Goal: Information Seeking & Learning: Learn about a topic

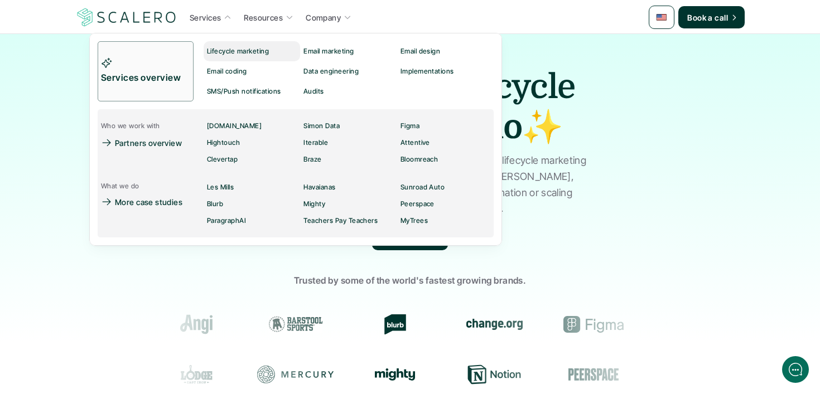
click at [218, 51] on p "Lifecycle marketing" at bounding box center [238, 51] width 62 height 8
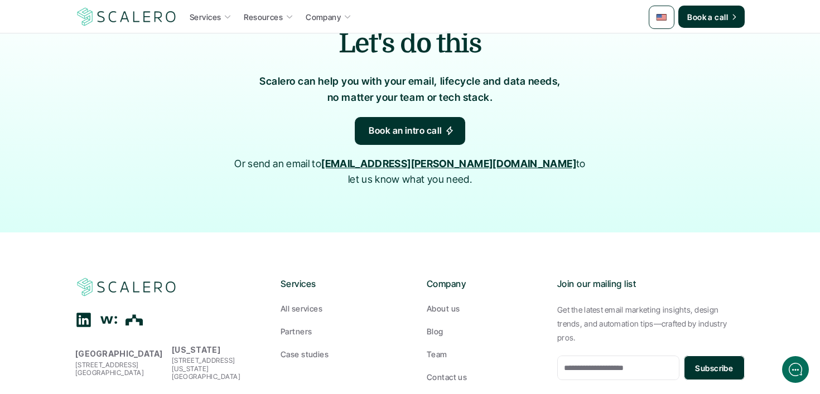
scroll to position [2454, 0]
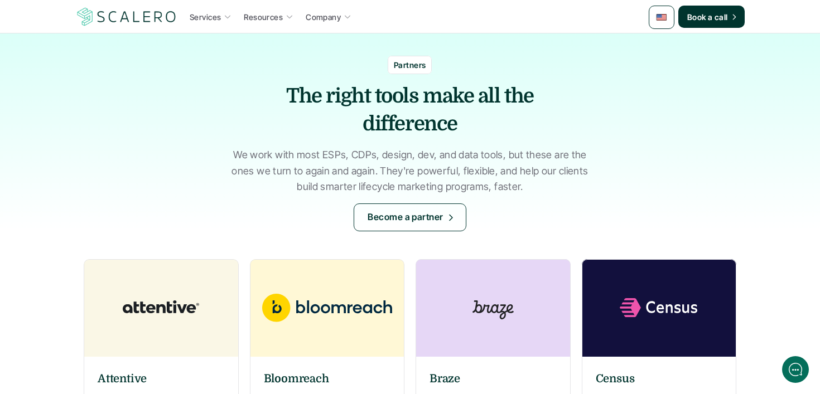
scroll to position [214, 0]
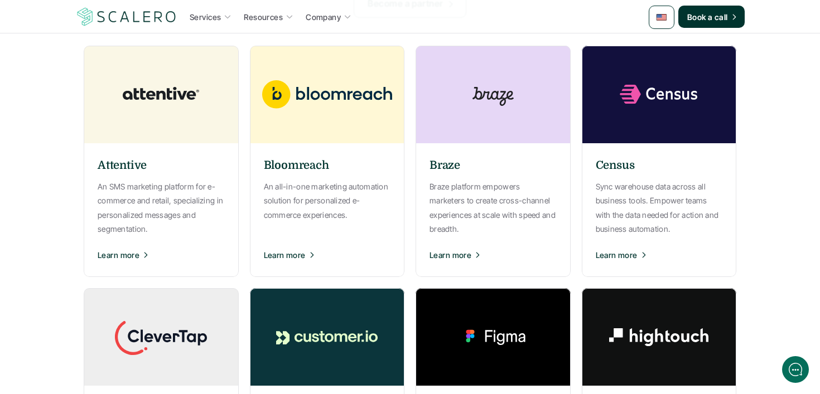
click at [213, 116] on img at bounding box center [161, 95] width 167 height 98
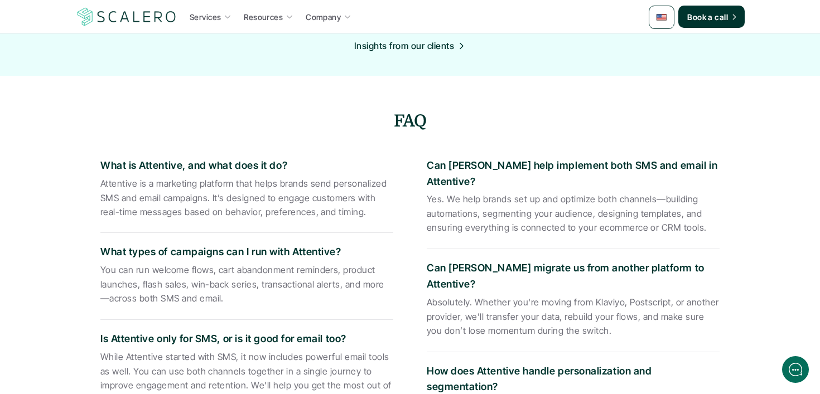
scroll to position [1335, 0]
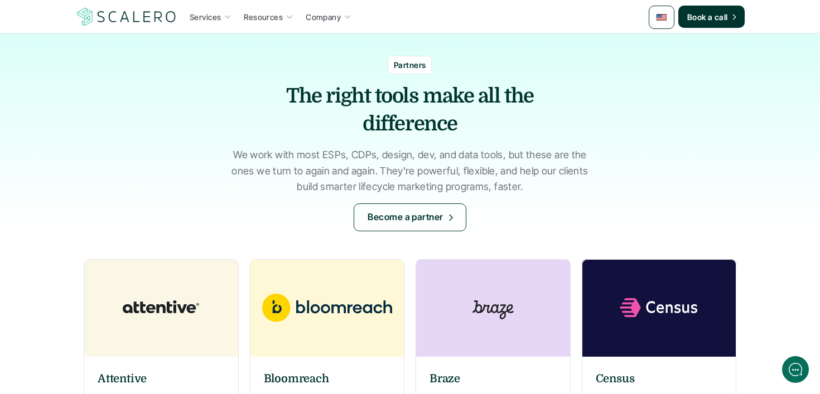
click at [499, 315] on img at bounding box center [492, 308] width 167 height 98
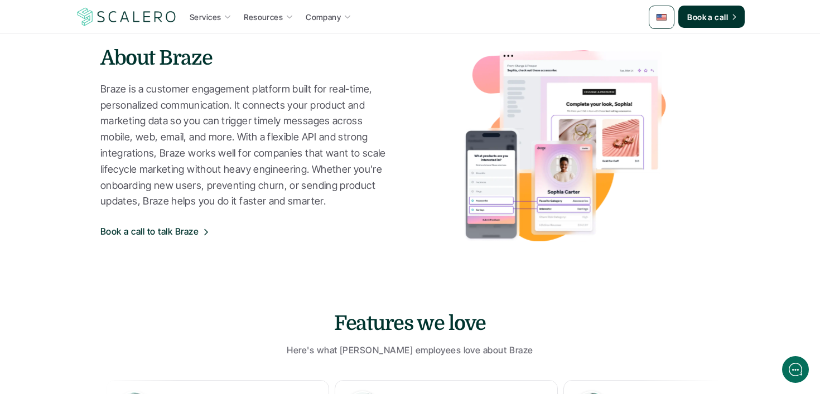
scroll to position [324, 0]
